Goal: Information Seeking & Learning: Learn about a topic

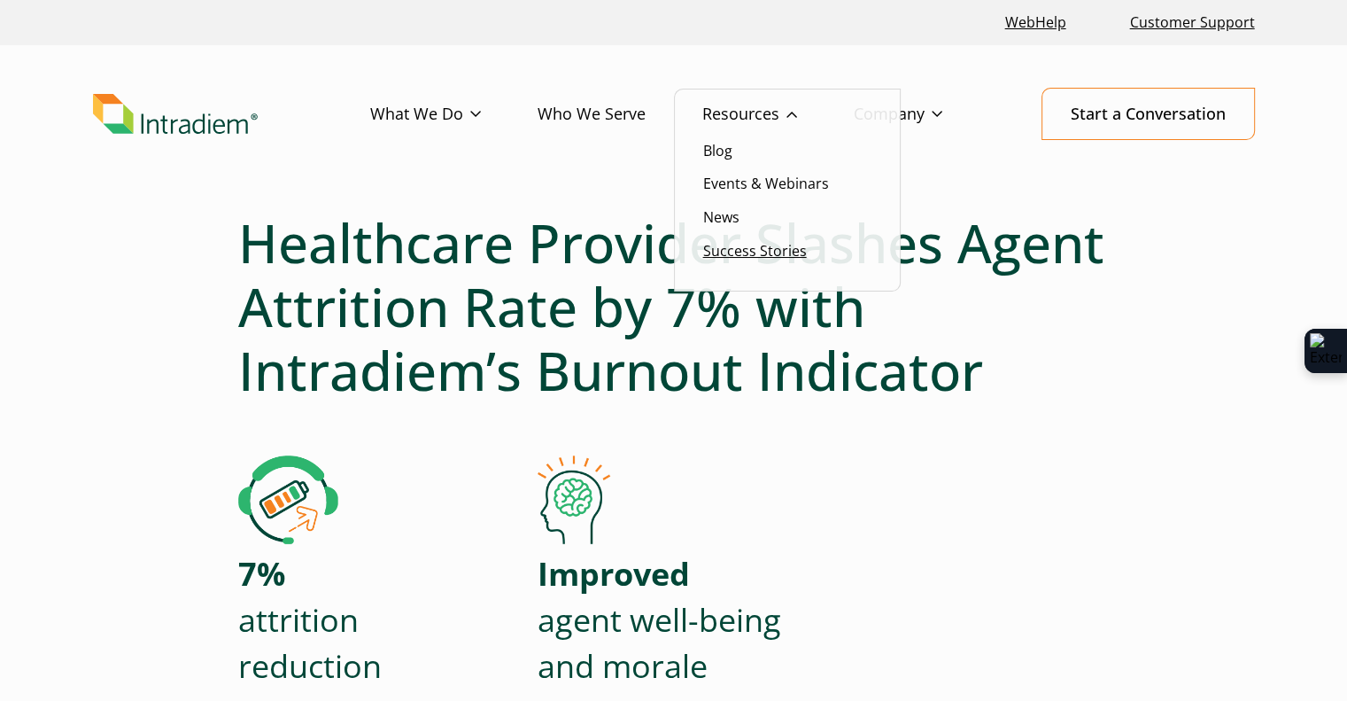
click at [774, 250] on link "Success Stories" at bounding box center [755, 250] width 104 height 19
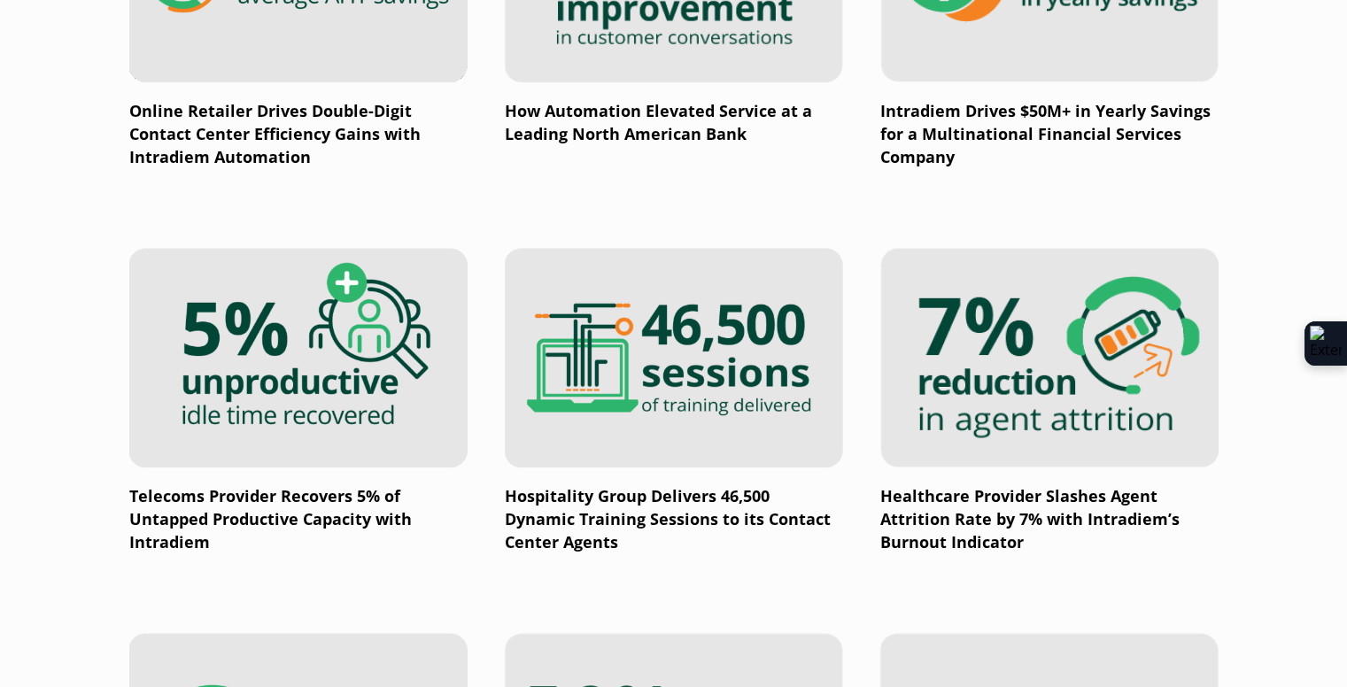
scroll to position [1417, 0]
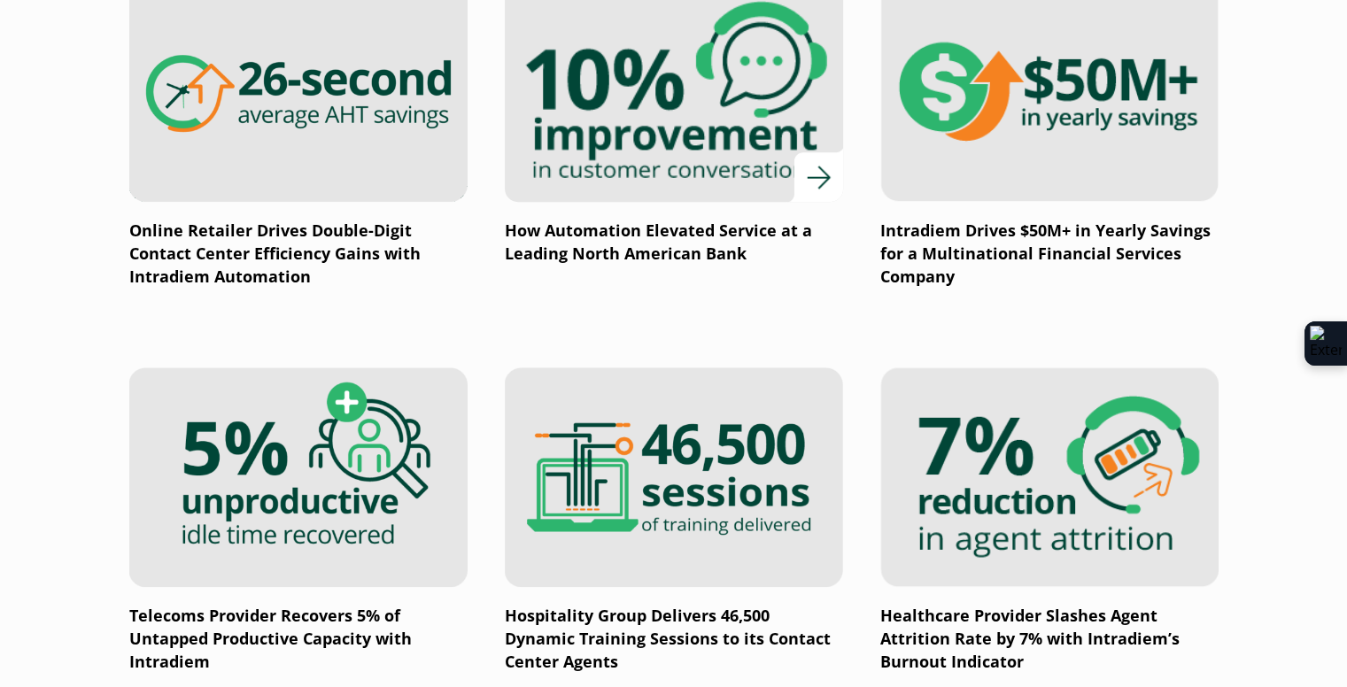
click at [656, 158] on img at bounding box center [673, 92] width 406 height 264
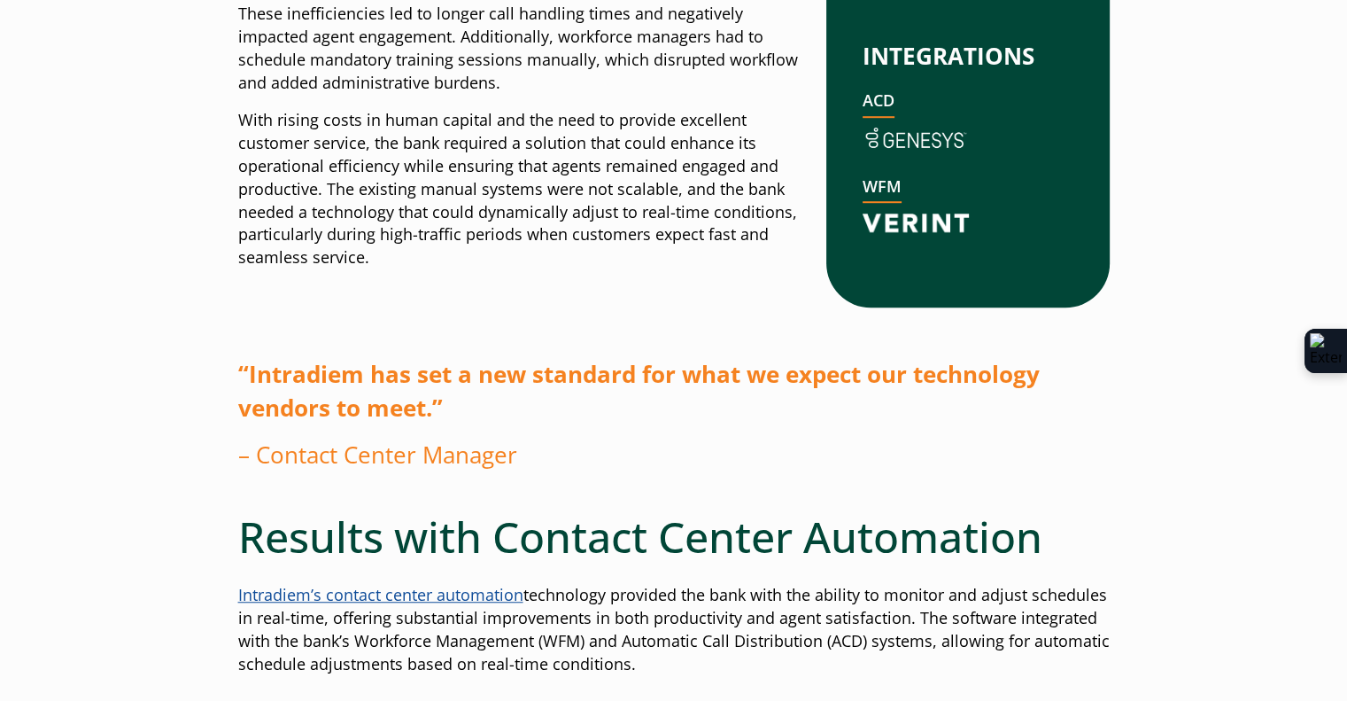
scroll to position [1063, 0]
